Goal: Information Seeking & Learning: Check status

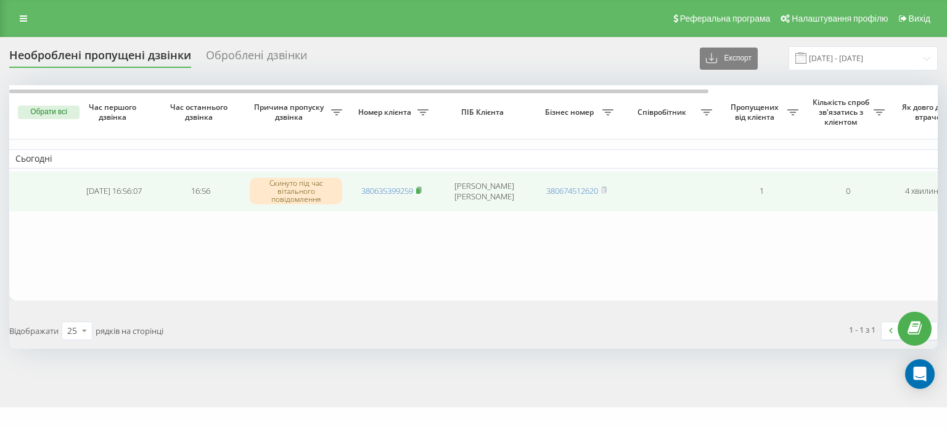
click at [419, 188] on rect at bounding box center [418, 191] width 4 height 6
